Goal: Download file/media

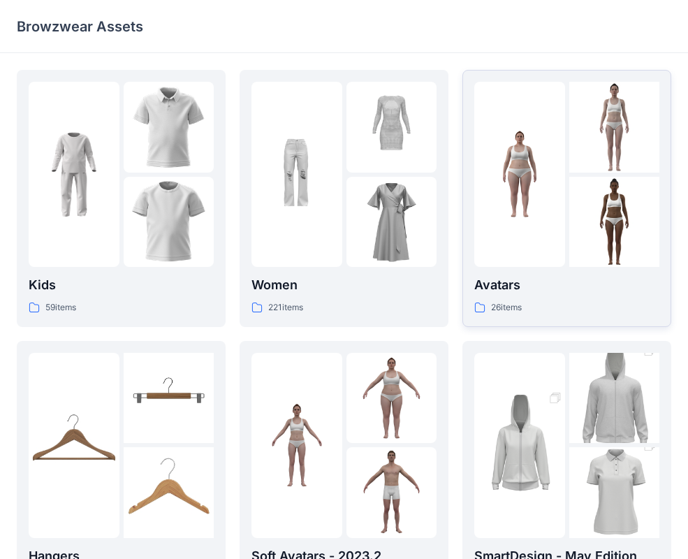
click at [556, 279] on p "Avatars" at bounding box center [566, 285] width 185 height 20
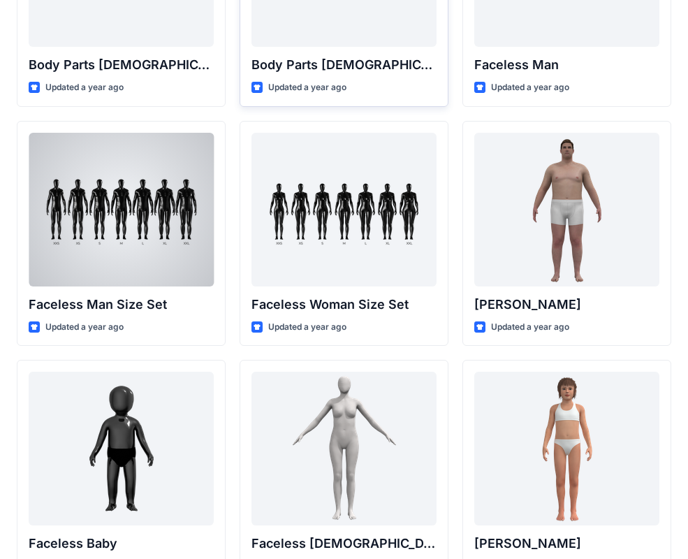
scroll to position [379, 0]
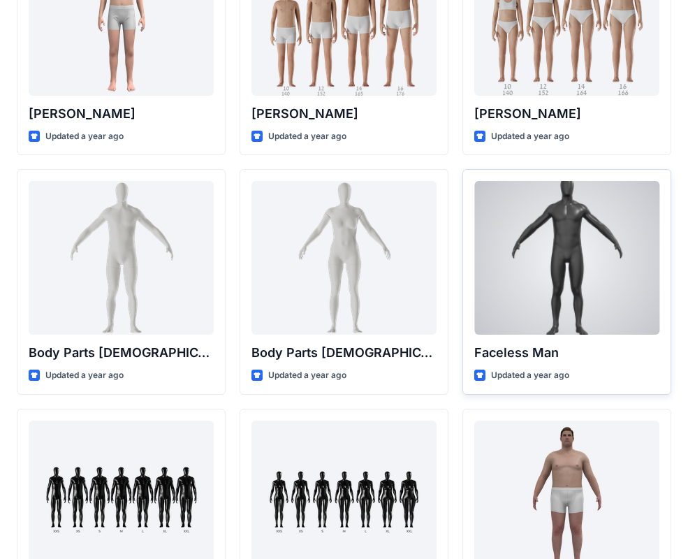
click at [590, 309] on div at bounding box center [566, 258] width 185 height 154
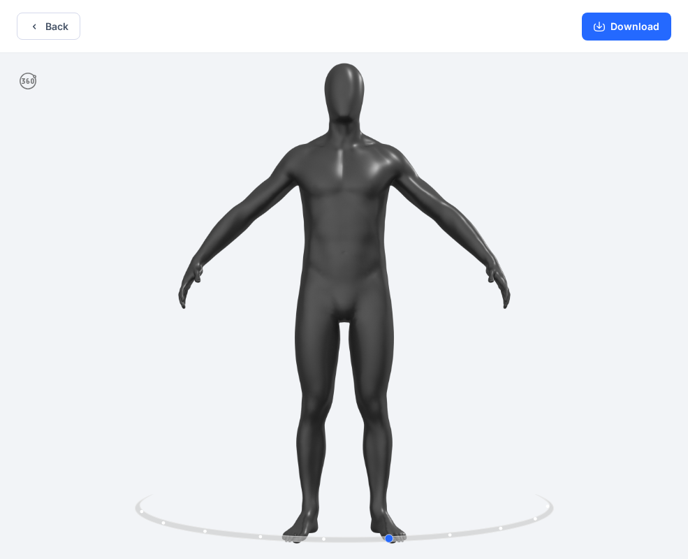
drag, startPoint x: 376, startPoint y: 242, endPoint x: 447, endPoint y: 247, distance: 70.7
click at [447, 247] on div at bounding box center [344, 307] width 688 height 508
click at [645, 22] on button "Download" at bounding box center [626, 27] width 89 height 28
click at [47, 28] on button "Back" at bounding box center [49, 26] width 64 height 27
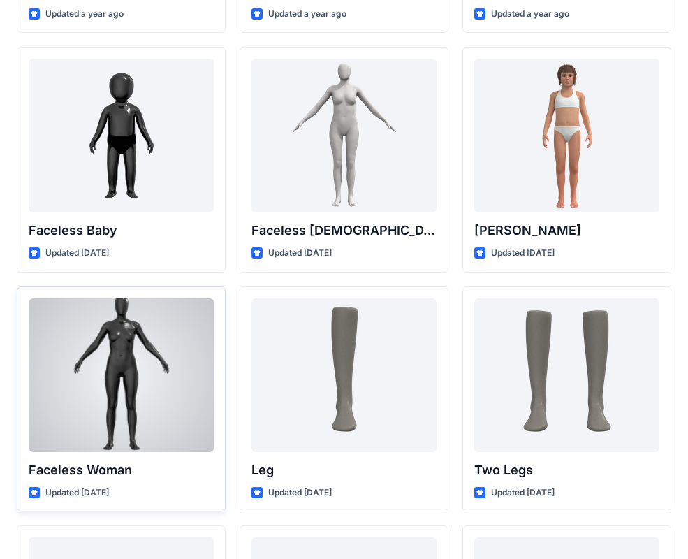
scroll to position [1129, 0]
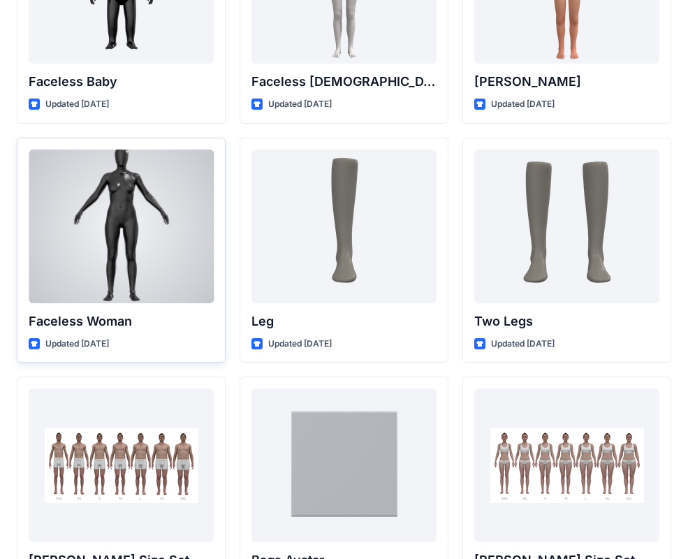
click at [149, 263] on div at bounding box center [121, 226] width 185 height 154
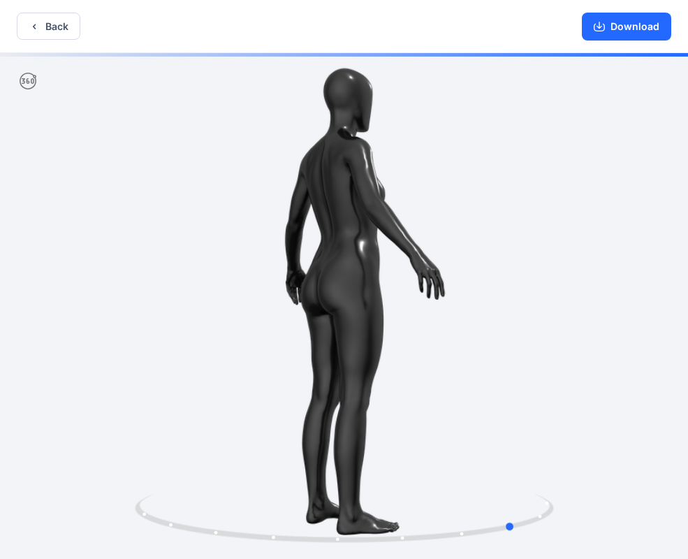
drag, startPoint x: 466, startPoint y: 249, endPoint x: 212, endPoint y: 247, distance: 254.2
click at [212, 247] on div at bounding box center [344, 307] width 688 height 508
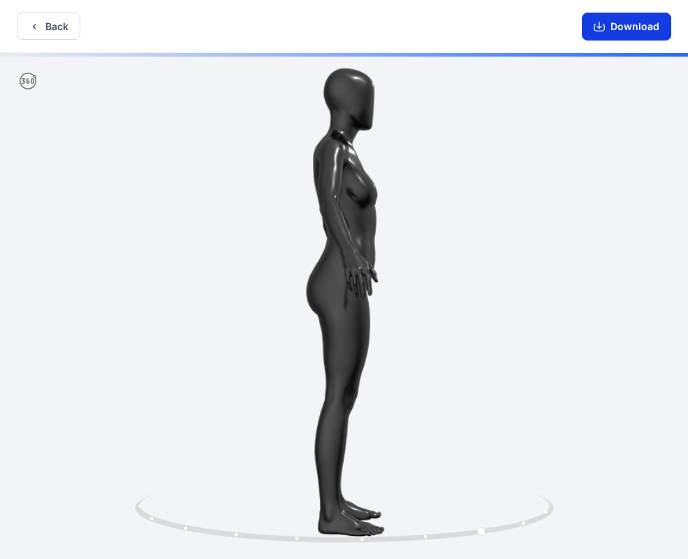
click at [605, 27] on icon "button" at bounding box center [599, 28] width 11 height 8
